Goal: Transaction & Acquisition: Purchase product/service

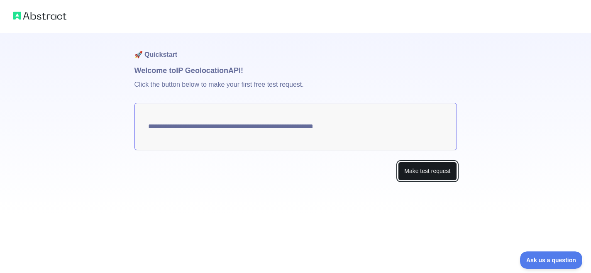
click at [421, 173] on button "Make test request" at bounding box center [427, 171] width 58 height 19
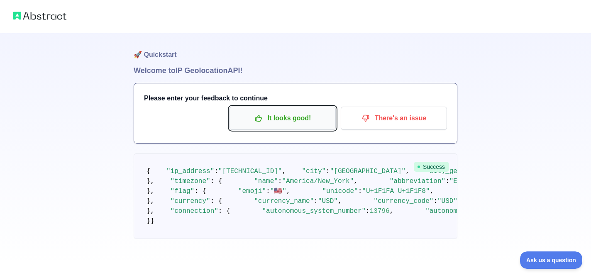
click at [300, 122] on p "It looks good!" at bounding box center [283, 118] width 94 height 14
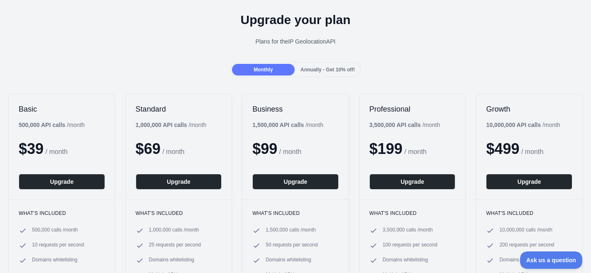
scroll to position [28, 0]
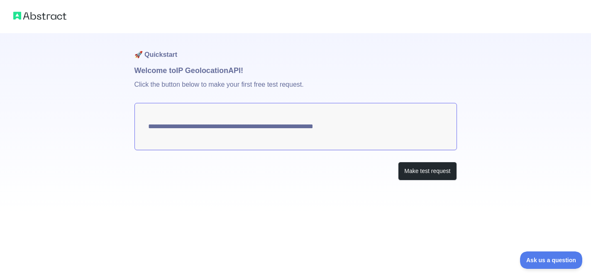
drag, startPoint x: 148, startPoint y: 127, endPoint x: 382, endPoint y: 131, distance: 234.0
click at [382, 131] on textarea "**********" at bounding box center [295, 126] width 322 height 47
click at [355, 129] on textarea "**********" at bounding box center [295, 126] width 322 height 47
click at [200, 87] on p "Click the button below to make your first free test request." at bounding box center [295, 89] width 322 height 27
click at [407, 174] on button "Make test request" at bounding box center [427, 171] width 58 height 19
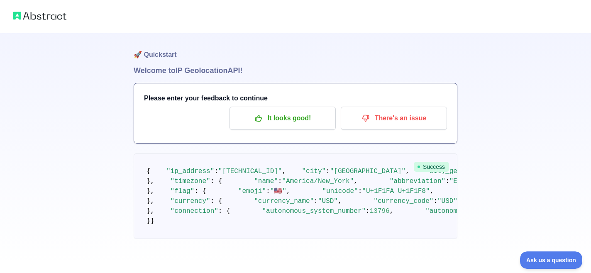
scroll to position [51, 0]
click at [309, 83] on div "Please enter your feedback to continue It looks good! There's an issue" at bounding box center [295, 113] width 323 height 60
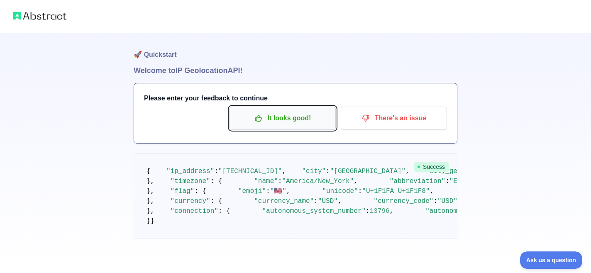
click at [309, 111] on p "It looks good!" at bounding box center [283, 118] width 94 height 14
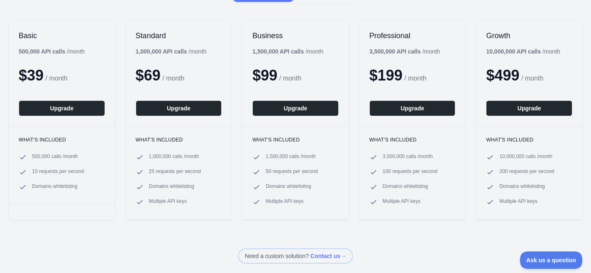
scroll to position [72, 0]
